Goal: Information Seeking & Learning: Learn about a topic

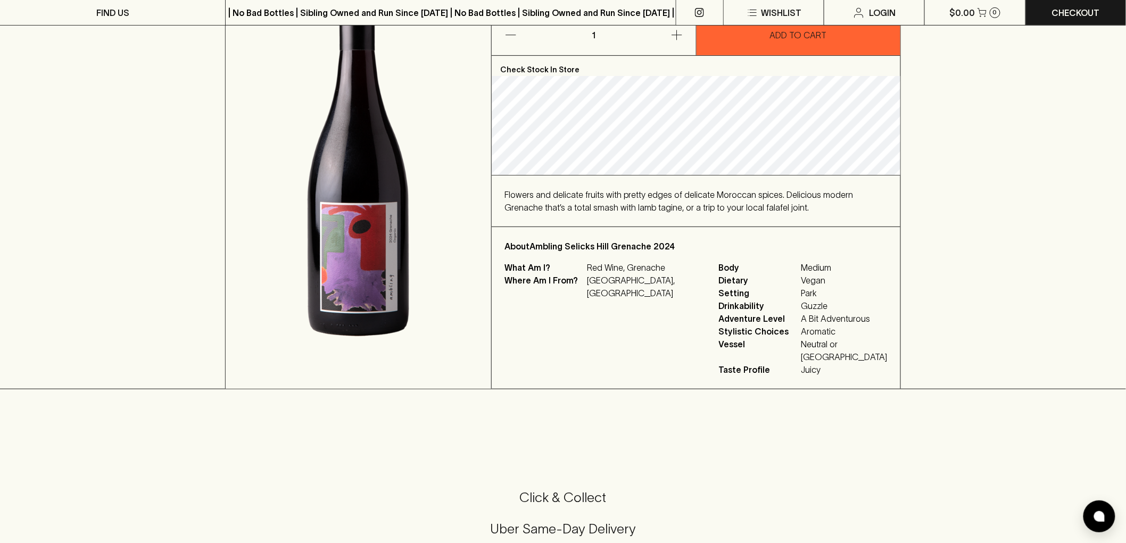
scroll to position [118, 0]
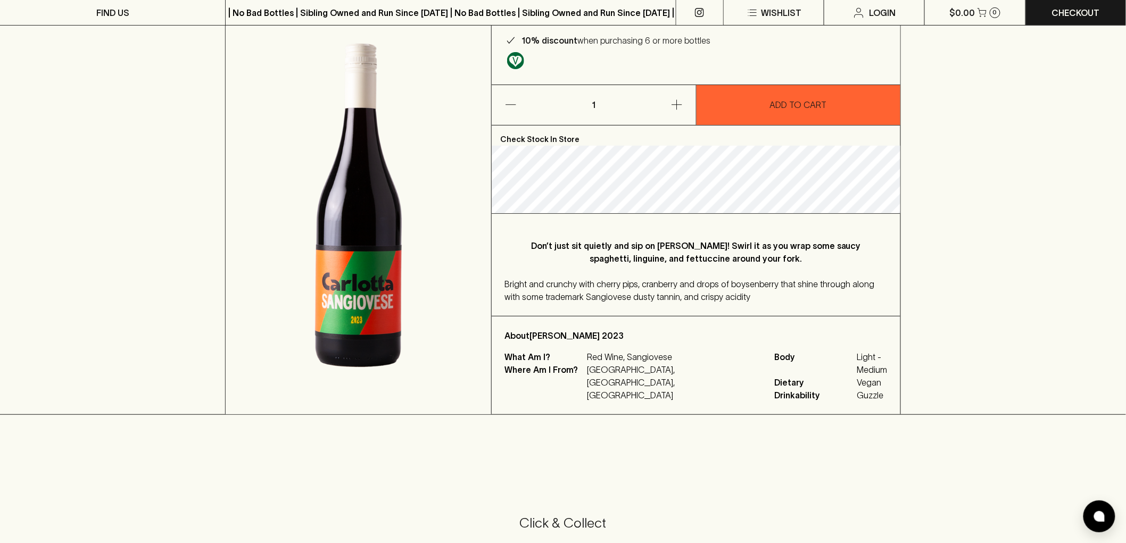
scroll to position [118, 0]
